Goal: Information Seeking & Learning: Find specific fact

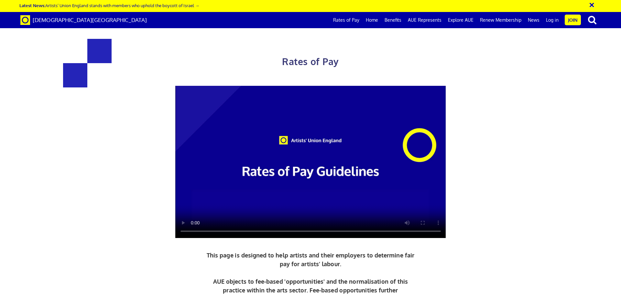
scroll to position [291, 0]
drag, startPoint x: 167, startPoint y: 177, endPoint x: 202, endPoint y: 176, distance: 35.0
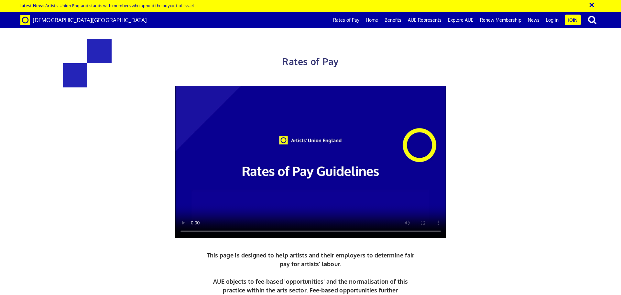
drag, startPoint x: 443, startPoint y: 95, endPoint x: 372, endPoint y: 96, distance: 71.2
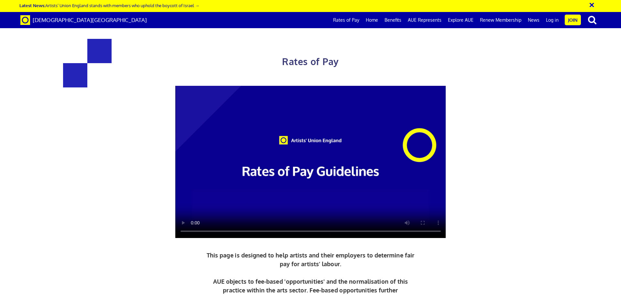
drag, startPoint x: 392, startPoint y: 95, endPoint x: 458, endPoint y: 91, distance: 66.5
drag, startPoint x: 440, startPoint y: 94, endPoint x: 374, endPoint y: 95, distance: 66.3
drag, startPoint x: 409, startPoint y: 110, endPoint x: 389, endPoint y: 112, distance: 19.5
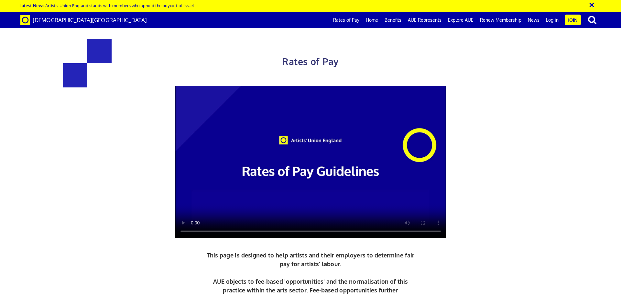
copy span "156.38"
